Goal: Task Accomplishment & Management: Manage account settings

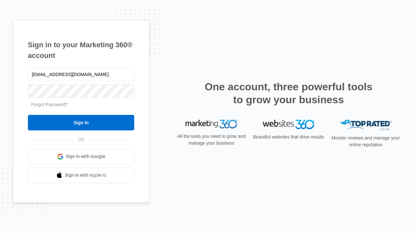
type input "[EMAIL_ADDRESS][DOMAIN_NAME]"
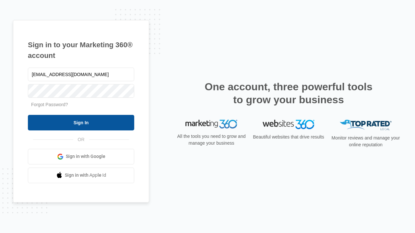
click at [81, 123] on input "Sign In" at bounding box center [81, 123] width 106 height 16
